Goal: Communication & Community: Answer question/provide support

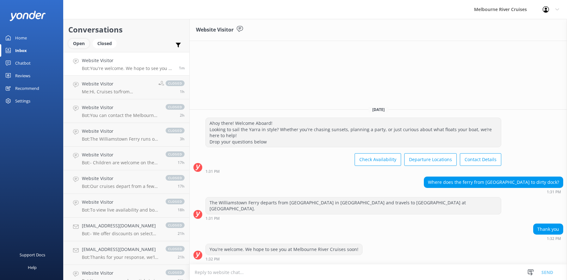
click at [77, 46] on div "Open" at bounding box center [78, 43] width 21 height 9
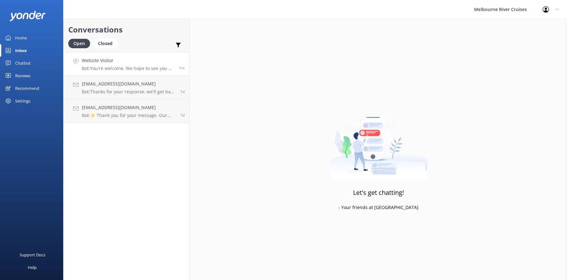
click at [96, 63] on h4 "Website Visitor" at bounding box center [128, 60] width 92 height 7
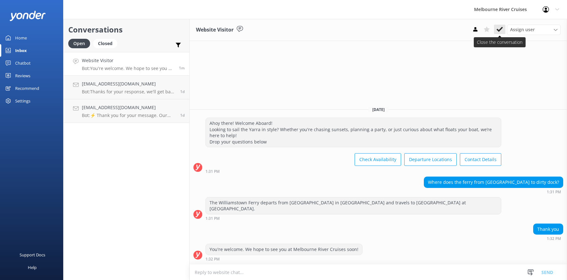
click at [499, 28] on icon at bounding box center [499, 29] width 6 height 6
